Goal: Task Accomplishment & Management: Use online tool/utility

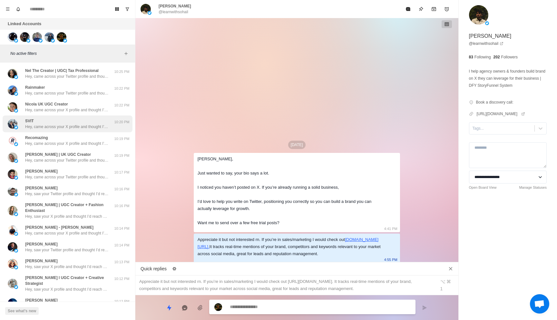
click at [68, 124] on p "Hey, came across your X profile and thought I’d reach out. We have an AI social…" at bounding box center [67, 127] width 84 height 6
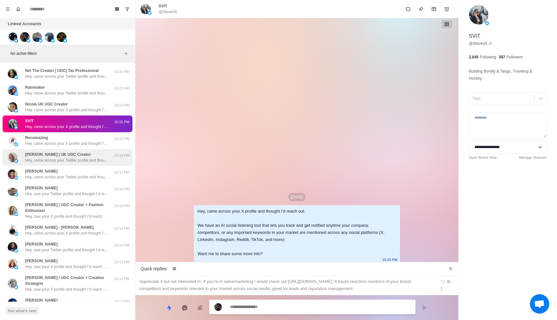
click at [91, 164] on div "Evelina | UK UGC Creator Hey, came across your Twitter profile and thought I’d …" at bounding box center [68, 157] width 130 height 17
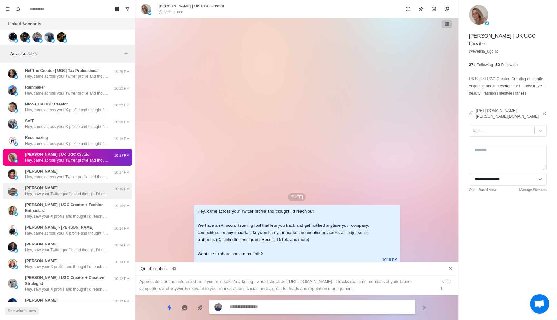
click at [91, 198] on div "Rafael Yenikieiev Hey, saw your Twitter profile and thought I’d reach out. We h…" at bounding box center [68, 190] width 130 height 17
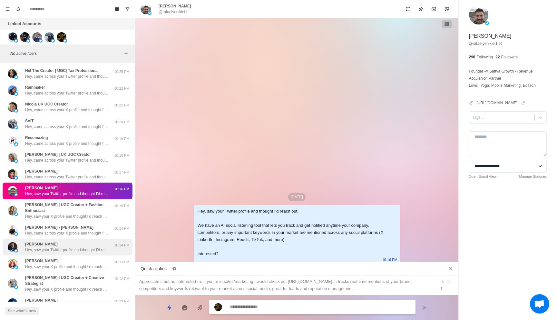
click at [90, 239] on div "Anthony Garone Hey, saw your Twitter profile and thought I’d reach out. We have…" at bounding box center [68, 247] width 130 height 17
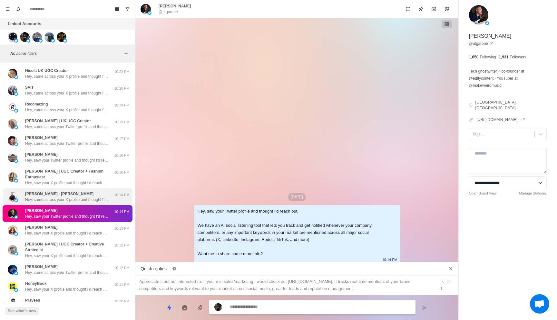
scroll to position [38, 0]
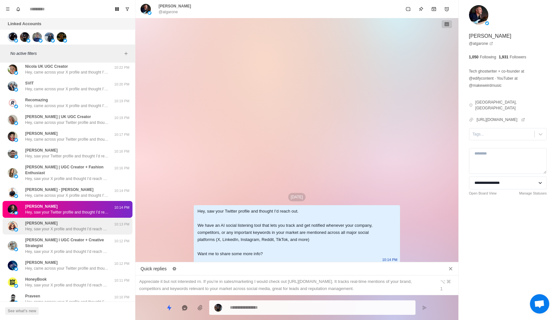
click at [90, 226] on div "Sydnee Garcia Hey, saw your X profile and thought I’d reach out. We have an AI …" at bounding box center [68, 226] width 130 height 17
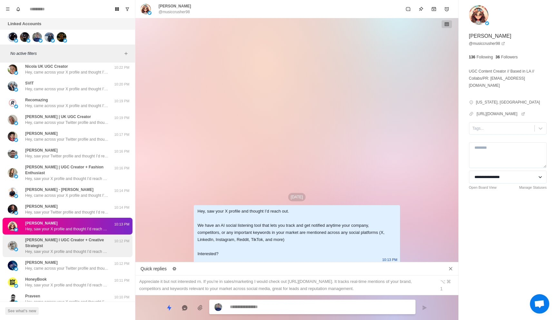
click at [89, 249] on p "Hey, saw your X profile and thought I’d reach out. We have an AI social listeni…" at bounding box center [67, 252] width 84 height 6
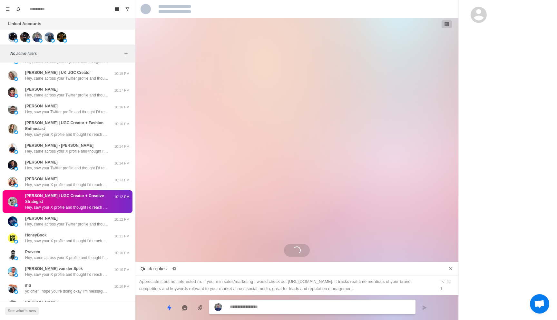
scroll to position [132, 0]
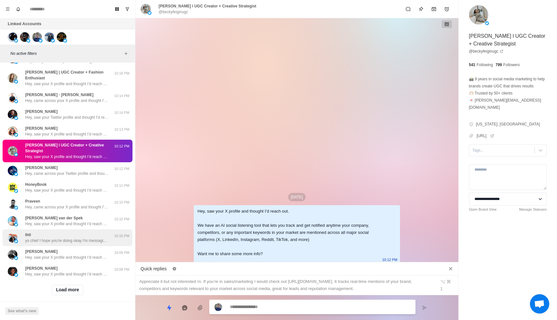
click at [81, 239] on div "ihti yo chief I hope you're doing okay I'm messaging because I've built a tool …" at bounding box center [68, 237] width 130 height 17
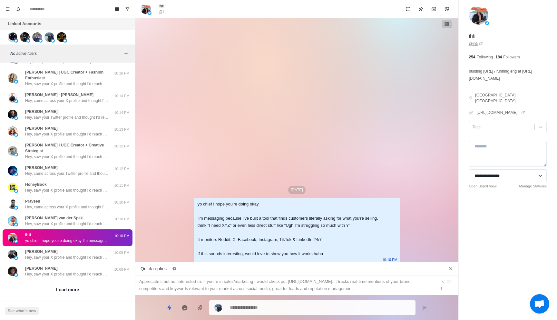
click at [476, 43] on link "@ ihti" at bounding box center [476, 44] width 14 height 6
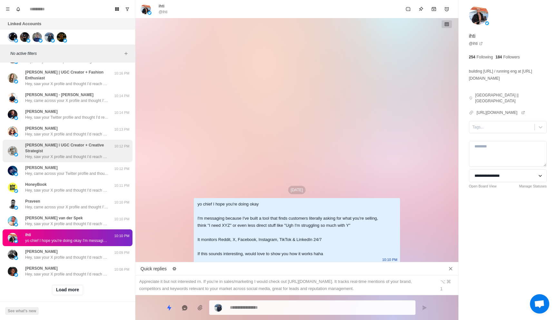
scroll to position [0, 0]
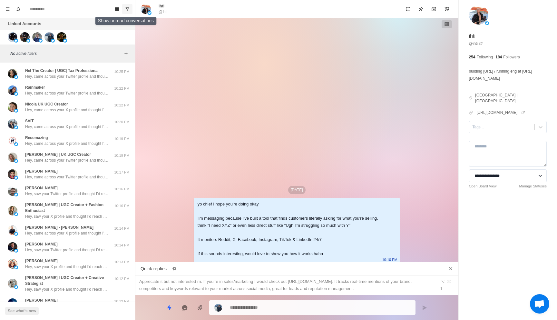
click at [126, 9] on icon "Show unread conversations" at bounding box center [127, 9] width 5 height 5
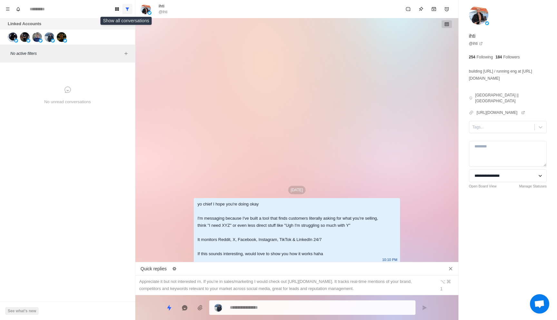
type textarea "*"
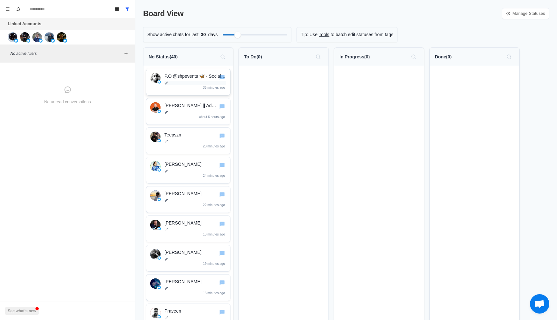
click at [208, 83] on p at bounding box center [195, 83] width 62 height 4
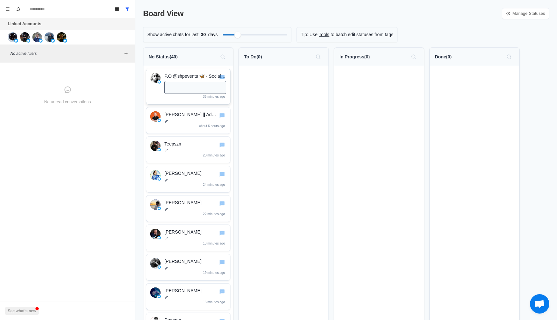
click at [152, 94] on div "P.O @shpevents 🦋 - Social Hour Production 36 minutes ago" at bounding box center [188, 86] width 76 height 27
click at [156, 95] on div "P.O @shpevents 🦋 - Social Hour Production 36 minutes ago" at bounding box center [188, 86] width 76 height 27
click at [190, 126] on div "[PERSON_NAME] || Ad Creative For Meta & TikTok🌱 about 6 hours ago" at bounding box center [195, 120] width 62 height 18
click at [118, 10] on icon "Board View" at bounding box center [117, 9] width 4 height 4
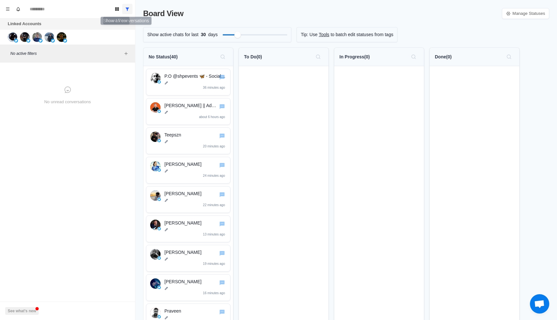
click at [126, 8] on icon "Show all conversations" at bounding box center [128, 8] width 4 height 3
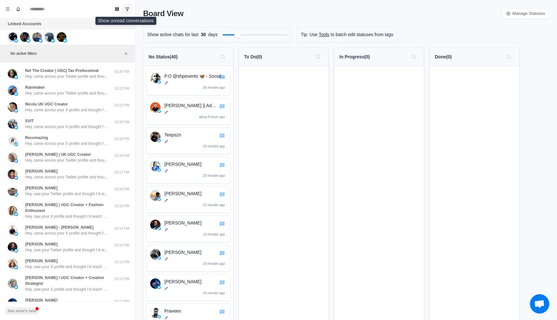
click at [127, 8] on icon "Show unread conversations" at bounding box center [127, 9] width 5 height 5
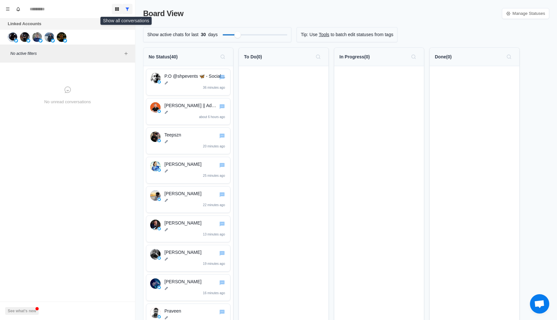
click at [118, 8] on icon "Board View" at bounding box center [117, 9] width 4 height 4
click at [5, 9] on icon "Menu" at bounding box center [7, 9] width 5 height 5
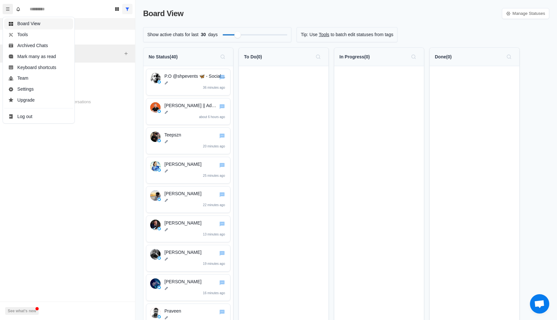
click at [36, 23] on button "Board View" at bounding box center [38, 23] width 69 height 11
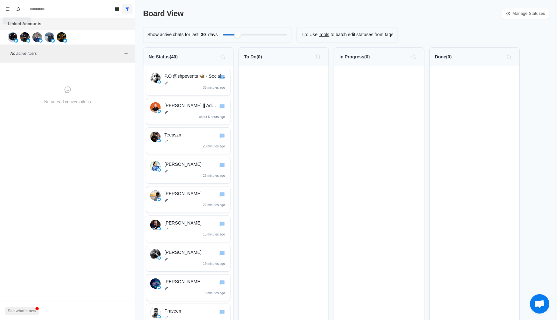
click at [1, 3] on div "Board View Tools Archived Chats Mark many as read Keyboard shortcuts Team Setti…" at bounding box center [67, 9] width 135 height 18
click at [5, 7] on icon "Menu" at bounding box center [7, 9] width 5 height 5
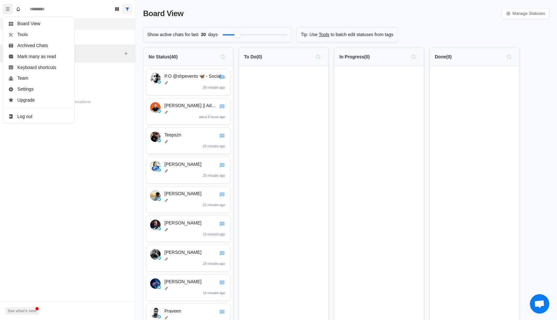
click at [92, 78] on div "No unread conversations" at bounding box center [68, 95] width 130 height 61
